Goal: Transaction & Acquisition: Book appointment/travel/reservation

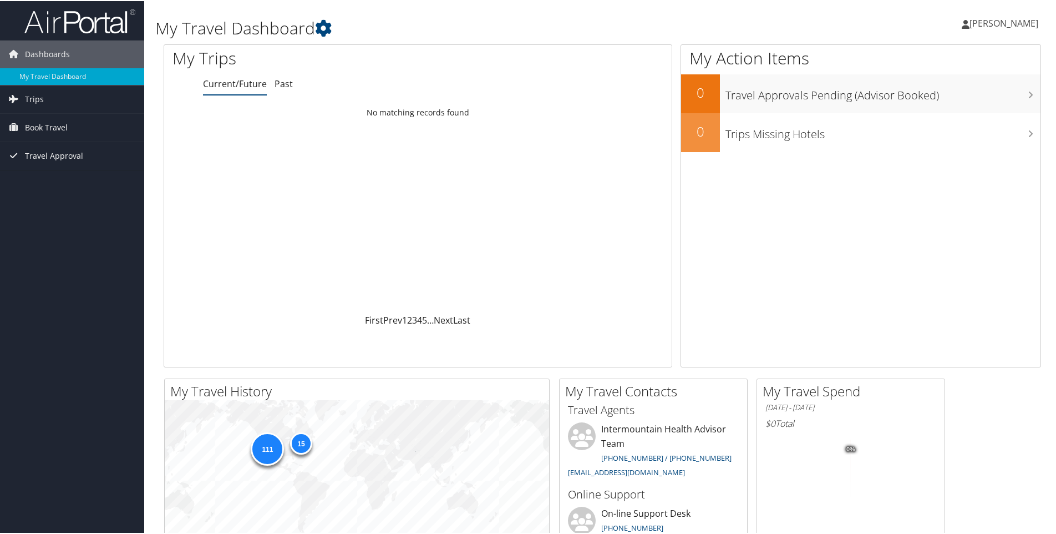
click at [972, 24] on span "[PERSON_NAME]" at bounding box center [1004, 22] width 69 height 12
click at [955, 58] on link "My Settings" at bounding box center [975, 61] width 124 height 19
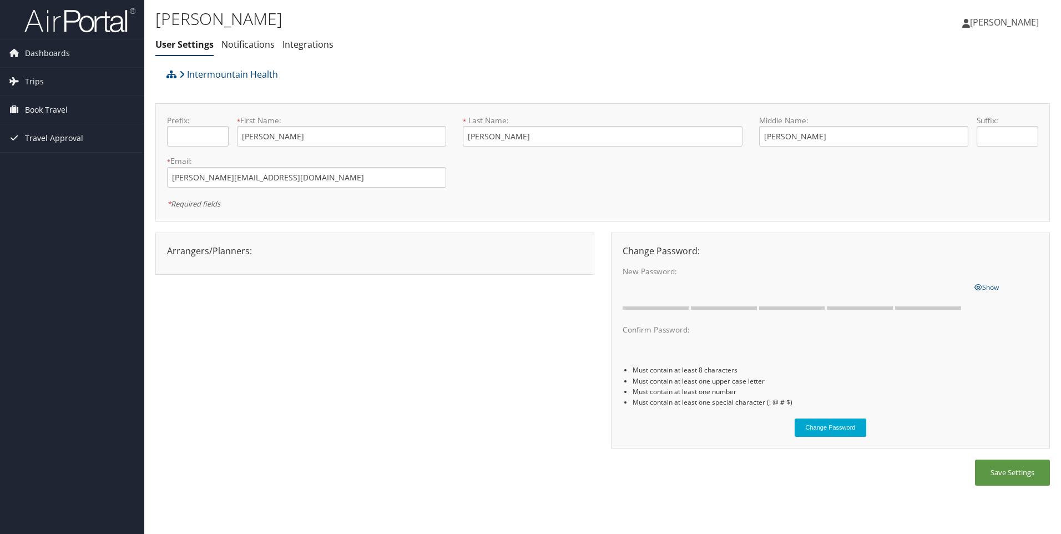
click at [221, 252] on div "Arrangers/Planners: Edit Arrangers & Planners Amanda Aagard Amanda Cole Amy Lov…" at bounding box center [375, 250] width 432 height 13
drag, startPoint x: 221, startPoint y: 252, endPoint x: 221, endPoint y: 307, distance: 54.4
click at [221, 307] on div "Arrangers/Planners: Edit Arrangers & Planners Amanda Aagard Amanda Cole Amy Lov…" at bounding box center [602, 345] width 894 height 227
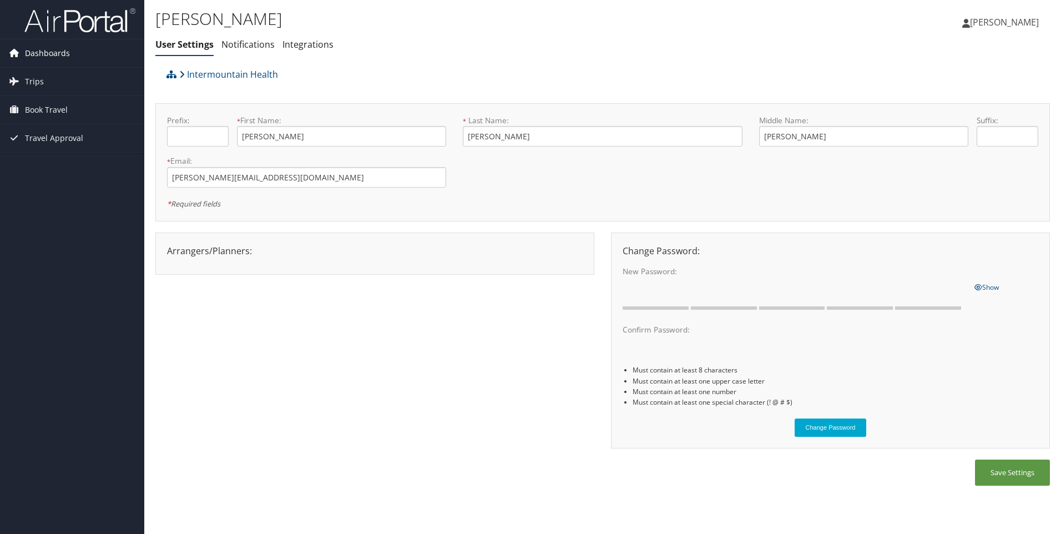
click at [45, 55] on span "Dashboards" at bounding box center [47, 53] width 45 height 28
click at [61, 125] on span "Book Travel" at bounding box center [46, 127] width 43 height 28
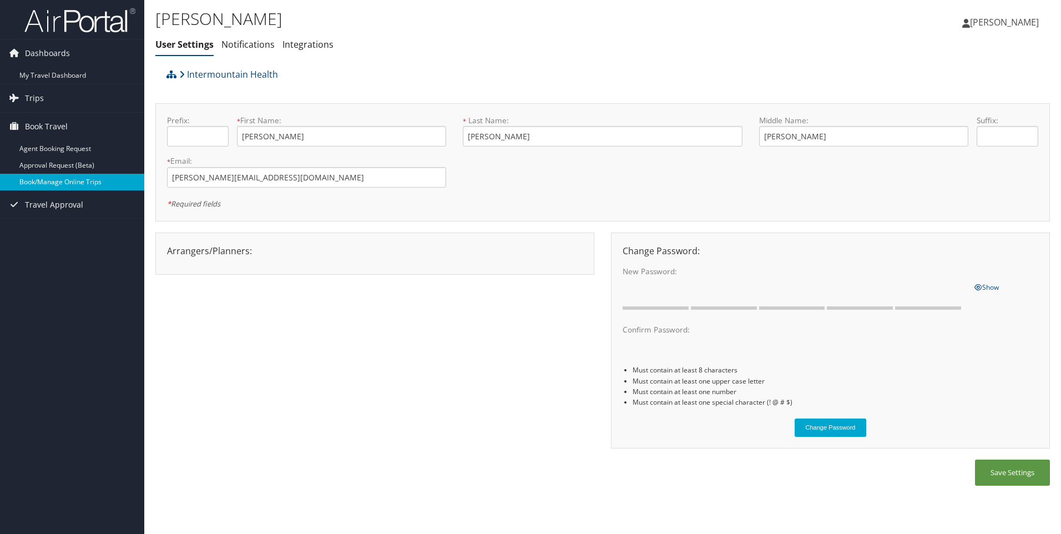
click at [73, 184] on link "Book/Manage Online Trips" at bounding box center [72, 182] width 144 height 17
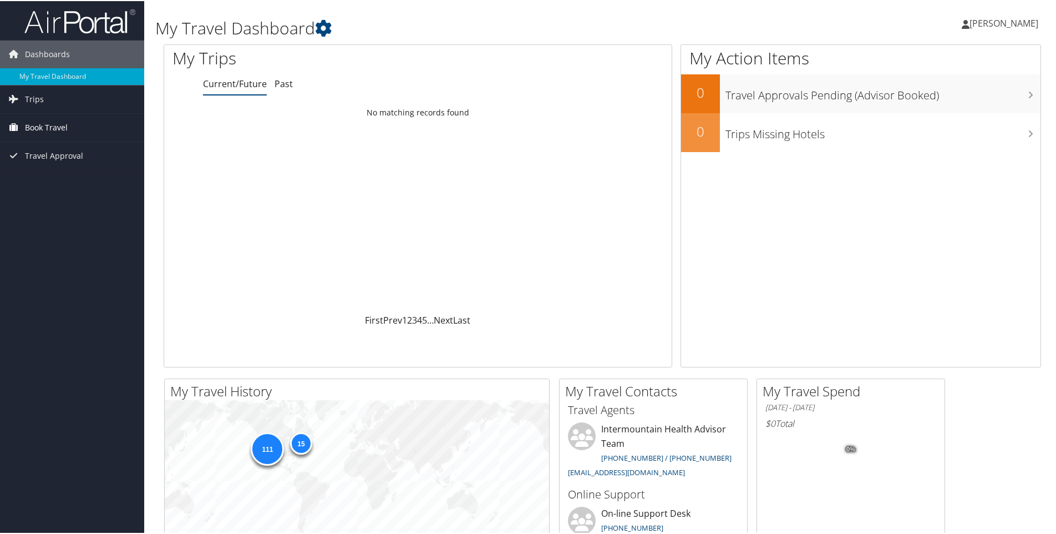
click at [36, 130] on span "Book Travel" at bounding box center [46, 127] width 43 height 28
click at [39, 178] on link "Book/Manage Online Trips" at bounding box center [72, 182] width 144 height 17
